Goal: Task Accomplishment & Management: Use online tool/utility

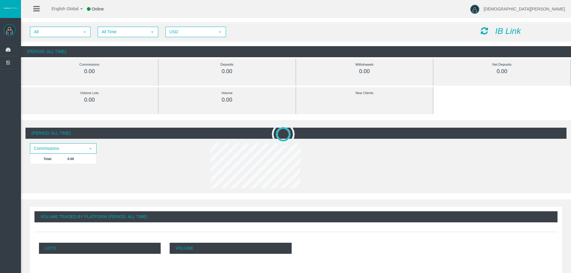
click at [506, 28] on icon "IB Link" at bounding box center [508, 30] width 26 height 9
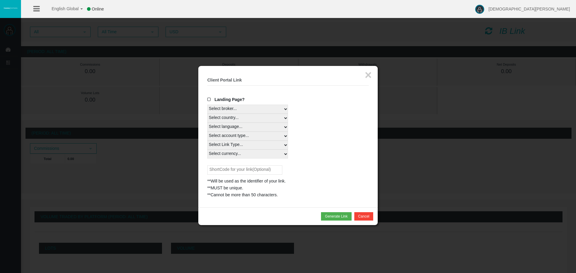
click at [285, 118] on select "Select country... Rest of the World" at bounding box center [247, 118] width 81 height 9
select select
click at [207, 114] on select "Select country... Rest of the World" at bounding box center [247, 118] width 81 height 9
click at [289, 126] on div "Select language... English Japanese Chinese Portuguese Spanish Czech German Fre…" at bounding box center [287, 127] width 161 height 9
click at [285, 126] on select "Select language... English Japanese Chinese Portuguese Spanish Czech German Fre…" at bounding box center [247, 127] width 81 height 9
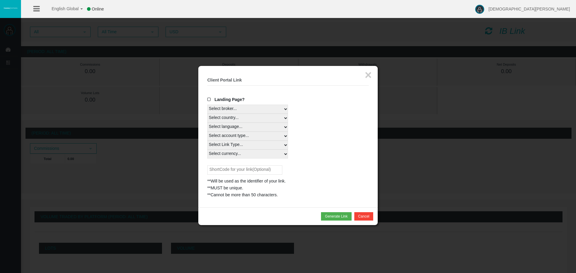
select select
click at [207, 123] on select "Select language... English Japanese Chinese Portuguese Spanish Czech German Fre…" at bounding box center [247, 127] width 81 height 9
click at [264, 145] on select "Select Link Type..." at bounding box center [247, 145] width 81 height 9
click at [260, 145] on select "Select Link Type..." at bounding box center [247, 145] width 81 height 9
click at [285, 136] on select "Select account type... All Platforms Trade Copy MT4 LiveFloatingSpreadAccount M…" at bounding box center [247, 136] width 81 height 9
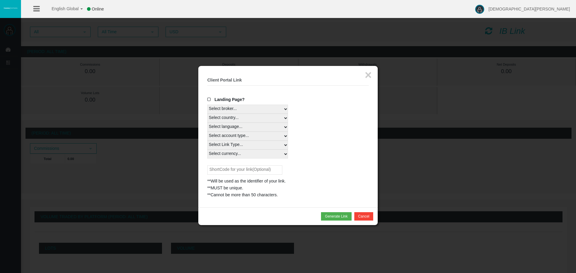
select select
click at [207, 132] on select "Select account type... All Platforms Trade Copy MT4 LiveFloatingSpreadAccount M…" at bounding box center [247, 136] width 81 height 9
click at [250, 154] on select "Select currency... All Currencies" at bounding box center [247, 154] width 81 height 9
select select "All Currencies"
click at [207, 150] on select "Select currency... All Currencies" at bounding box center [247, 154] width 81 height 9
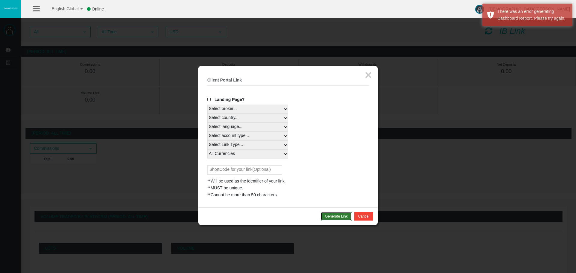
click at [332, 217] on button "Generate Link" at bounding box center [336, 216] width 30 height 8
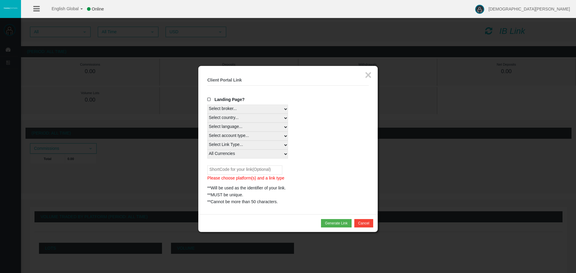
click at [210, 100] on span at bounding box center [210, 99] width 6 height 4
click at [0, 0] on input "Landing Page?" at bounding box center [0, 0] width 0 height 0
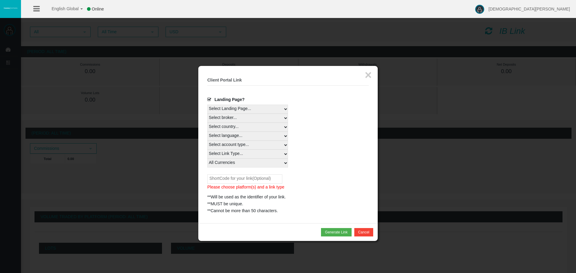
click at [265, 110] on select "Select Landing Page..." at bounding box center [247, 109] width 81 height 9
click at [265, 112] on select "Select Landing Page..." at bounding box center [247, 109] width 81 height 9
click at [284, 108] on select "Select Landing Page..." at bounding box center [247, 109] width 81 height 9
click at [276, 112] on select "Select Landing Page..." at bounding box center [247, 109] width 81 height 9
click at [207, 105] on select "Select Landing Page..." at bounding box center [247, 109] width 81 height 9
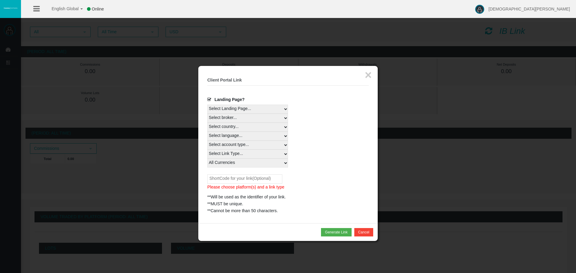
click at [221, 116] on select "Select broker... T4Trade" at bounding box center [247, 118] width 81 height 9
click at [207, 114] on select "Select broker... T4Trade" at bounding box center [247, 118] width 81 height 9
click at [244, 178] on input "text" at bounding box center [244, 179] width 75 height 9
click at [333, 232] on button "Generate Link" at bounding box center [336, 232] width 30 height 8
click at [238, 146] on select "Select account type... All Platforms Trade Copy MT4 LiveFloatingSpreadAccount M…" at bounding box center [247, 145] width 81 height 9
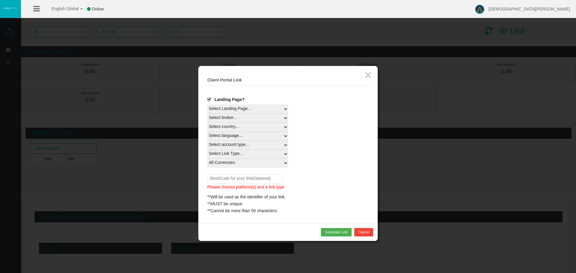
select select
click at [207, 141] on select "Select account type... All Platforms Trade Copy MT4 LiveFloatingSpreadAccount M…" at bounding box center [247, 145] width 81 height 9
click at [233, 155] on select "Select Link Type... Real" at bounding box center [247, 154] width 81 height 9
select select "Real"
click at [207, 150] on select "Select Link Type... Real" at bounding box center [247, 154] width 81 height 9
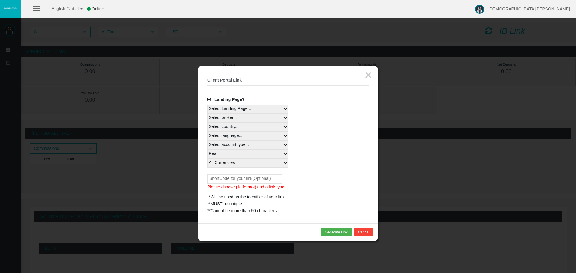
click at [225, 163] on select "Select currency... All Currencies" at bounding box center [247, 163] width 81 height 9
click at [207, 159] on select "Select currency... All Currencies" at bounding box center [247, 163] width 81 height 9
click at [223, 178] on input "text" at bounding box center [244, 179] width 75 height 9
click at [334, 232] on button "Generate Link" at bounding box center [336, 232] width 30 height 8
click at [329, 237] on button "Generate Link" at bounding box center [336, 232] width 30 height 8
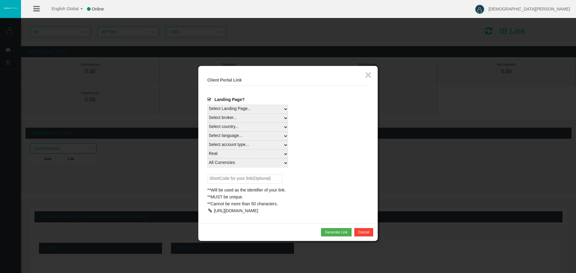
click at [212, 212] on div at bounding box center [209, 211] width 5 height 4
click at [243, 179] on input "text" at bounding box center [244, 179] width 75 height 9
click at [226, 178] on input "text" at bounding box center [244, 179] width 75 height 9
type input "registerWithT4"
click at [334, 237] on button "Generate Link" at bounding box center [336, 232] width 30 height 8
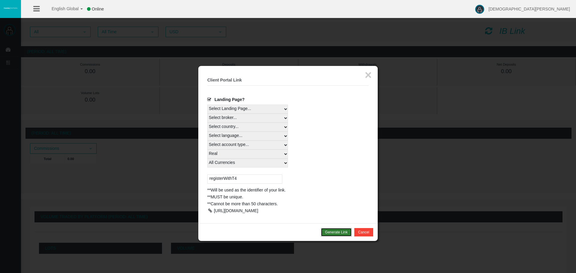
click at [328, 237] on button "Generate Link" at bounding box center [336, 232] width 30 height 8
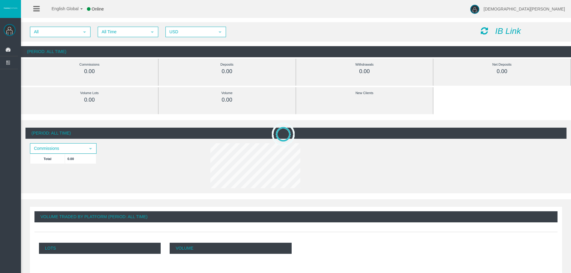
click at [506, 34] on icon "IB Link" at bounding box center [508, 30] width 26 height 9
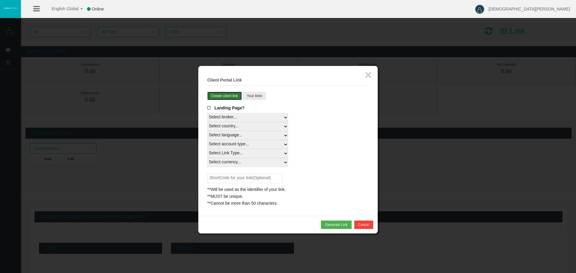
click at [217, 95] on button "Create client link" at bounding box center [224, 96] width 34 height 8
click at [229, 95] on button "Create client link" at bounding box center [224, 96] width 34 height 8
click at [209, 107] on span at bounding box center [210, 108] width 6 height 4
click at [0, 0] on input "Landing Page?" at bounding box center [0, 0] width 0 height 0
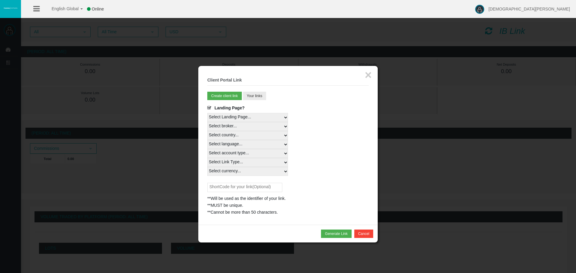
click at [229, 115] on select "Select Landing Page..." at bounding box center [247, 117] width 81 height 9
click at [207, 113] on select "Select Landing Page..." at bounding box center [247, 117] width 81 height 9
click at [226, 126] on select "Select broker... T4Trade" at bounding box center [247, 126] width 81 height 9
click at [225, 135] on select "Select country... Rest of the World" at bounding box center [247, 135] width 81 height 9
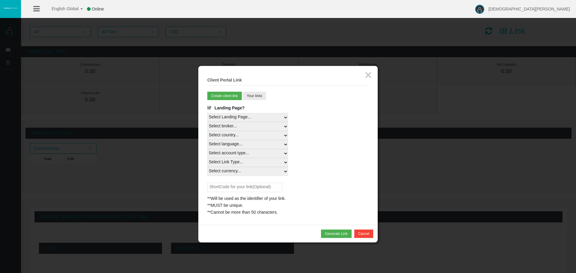
select select
click at [207, 131] on select "Select country... Rest of the World" at bounding box center [247, 135] width 81 height 9
click at [224, 142] on select "Select language... English Japanese Chinese Portuguese Spanish Czech German Fre…" at bounding box center [247, 144] width 81 height 9
select select
click at [207, 140] on select "Select language... English Japanese Chinese Portuguese Spanish Czech German Fre…" at bounding box center [247, 144] width 81 height 9
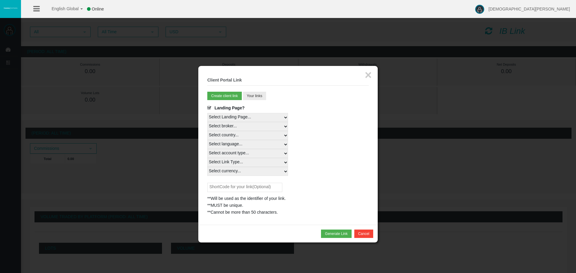
click at [223, 153] on select "Select account type... All Platforms Trade Copy MT4 LiveFloatingSpreadAccount M…" at bounding box center [247, 153] width 81 height 9
select select
click at [207, 149] on select "Select account type... All Platforms Trade Copy MT4 LiveFloatingSpreadAccount M…" at bounding box center [247, 153] width 81 height 9
click at [223, 154] on select "Select account type... All Platforms Trade Copy MT4 LiveFloatingSpreadAccount M…" at bounding box center [247, 153] width 81 height 9
click at [207, 149] on select "Select account type... All Platforms Trade Copy MT4 LiveFloatingSpreadAccount M…" at bounding box center [247, 153] width 81 height 9
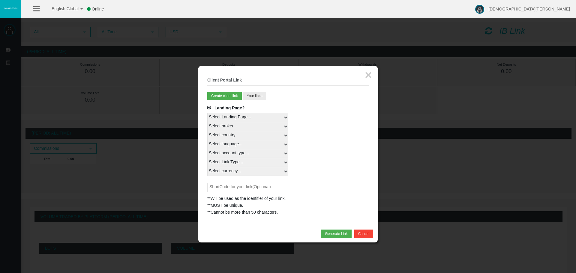
click at [233, 170] on select "Select currency... All Currencies" at bounding box center [247, 171] width 81 height 9
select select "All Currencies"
click at [207, 167] on select "Select currency... All Currencies" at bounding box center [247, 171] width 81 height 9
click at [246, 187] on input "text" at bounding box center [244, 187] width 75 height 9
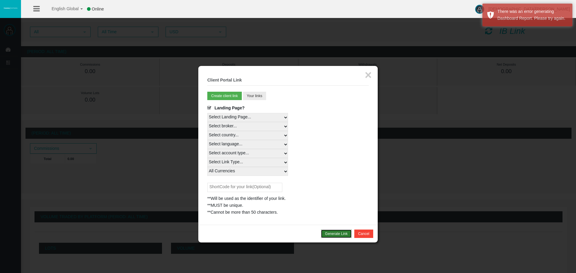
click at [338, 232] on button "Generate Link" at bounding box center [336, 234] width 30 height 8
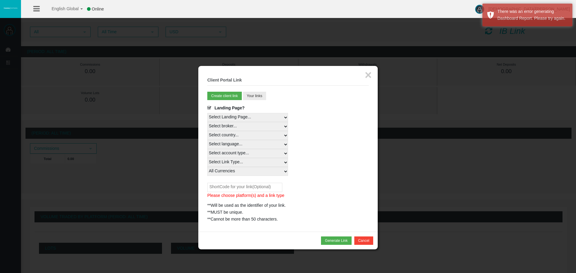
click at [269, 188] on input "text" at bounding box center [244, 187] width 75 height 9
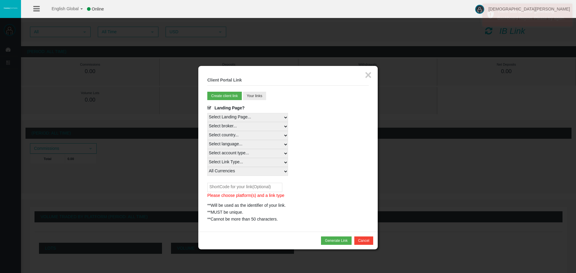
click at [242, 151] on select "Select account type... All Platforms Trade Copy MT4 LiveFloatingSpreadAccount M…" at bounding box center [247, 153] width 81 height 9
click at [207, 149] on select "Select account type... All Platforms Trade Copy MT4 LiveFloatingSpreadAccount M…" at bounding box center [247, 153] width 81 height 9
click at [229, 164] on select "Select Link Type... Real" at bounding box center [247, 162] width 81 height 9
select select "Real"
click at [207, 158] on select "Select Link Type... Real" at bounding box center [247, 162] width 81 height 9
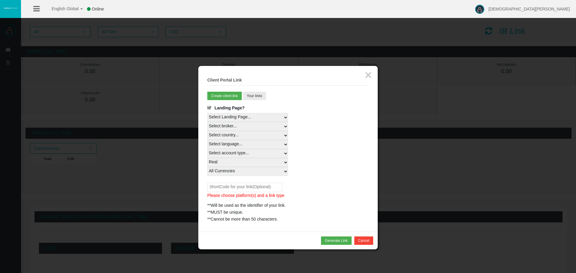
click at [224, 170] on select "Select currency... All Currencies" at bounding box center [247, 171] width 81 height 9
click at [207, 167] on select "Select currency... All Currencies" at bounding box center [247, 171] width 81 height 9
click at [331, 238] on button "Generate Link" at bounding box center [336, 241] width 30 height 8
click at [209, 218] on div at bounding box center [209, 219] width 5 height 4
drag, startPoint x: 368, startPoint y: 73, endPoint x: 379, endPoint y: 81, distance: 13.3
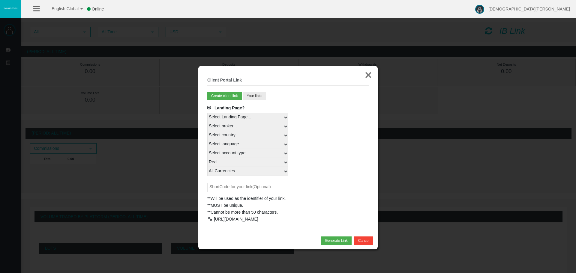
click at [368, 73] on button "×" at bounding box center [368, 75] width 7 height 12
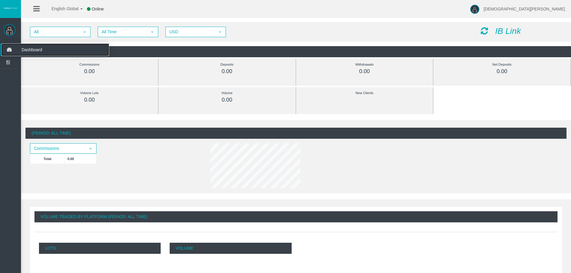
click at [6, 49] on icon at bounding box center [9, 49] width 16 height 13
click at [58, 10] on span "English Global" at bounding box center [61, 8] width 35 height 5
click at [159, 13] on div "English Global 简体中文 English Global 日本語 한국어 Online [DEMOGRAPHIC_DATA][PERSON_NAM…" at bounding box center [285, 9] width 571 height 18
click at [34, 8] on icon at bounding box center [36, 8] width 6 height 7
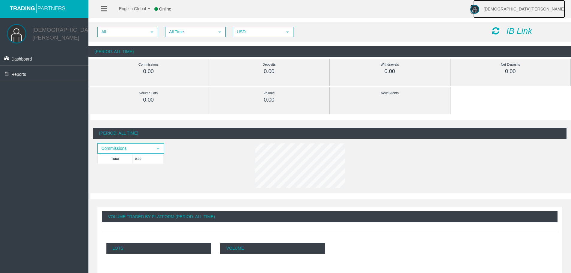
click at [536, 8] on span "[DEMOGRAPHIC_DATA][PERSON_NAME]" at bounding box center [525, 9] width 82 height 5
click at [492, 12] on div "English Global 简体中文 English Global 日本語 한국어 Online [DEMOGRAPHIC_DATA][PERSON_NAM…" at bounding box center [285, 9] width 571 height 18
